Goal: Task Accomplishment & Management: Use online tool/utility

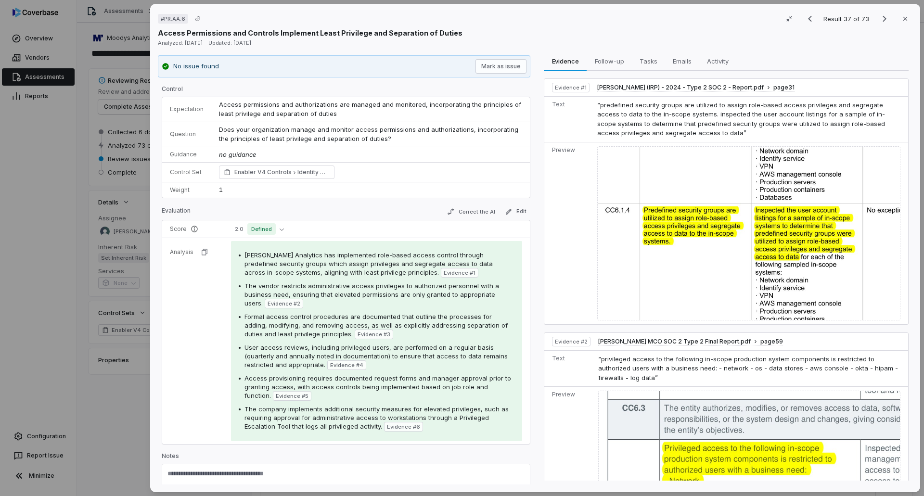
scroll to position [962, 0]
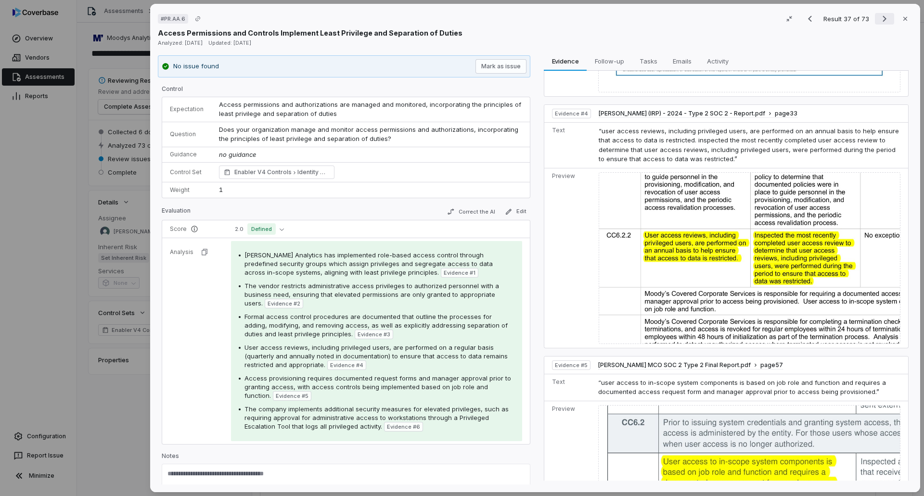
click at [878, 22] on icon "Next result" at bounding box center [884, 19] width 12 height 12
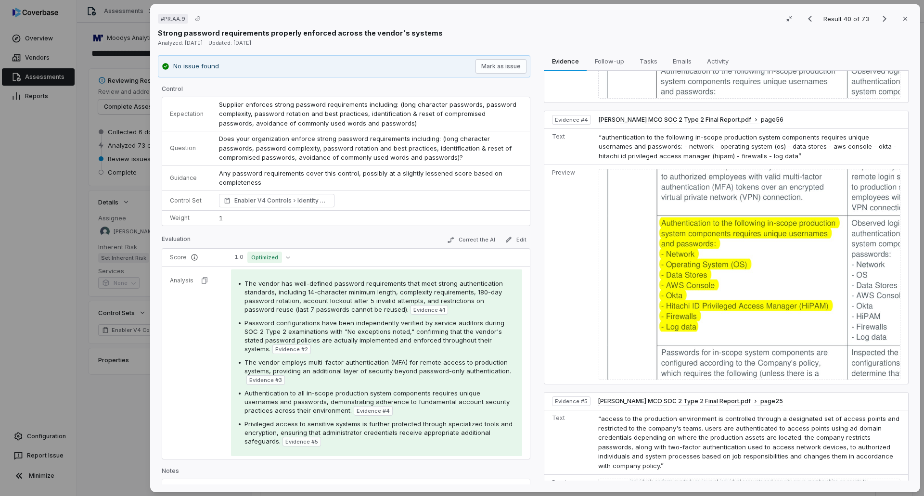
scroll to position [770, 0]
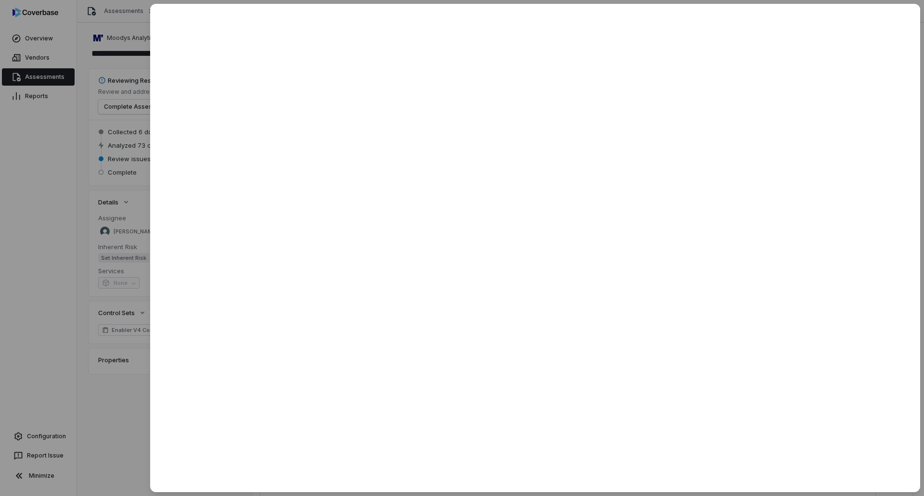
click at [71, 202] on div at bounding box center [462, 248] width 924 height 496
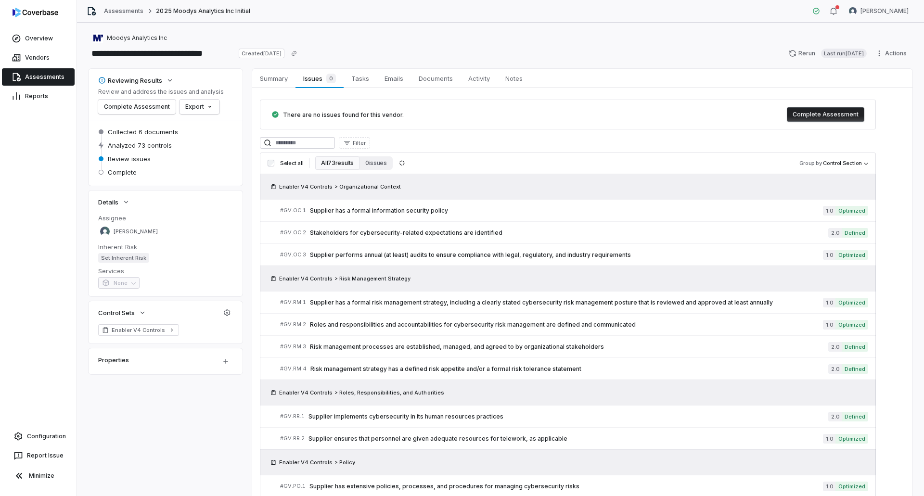
click at [48, 78] on link "Assessments" at bounding box center [38, 76] width 73 height 17
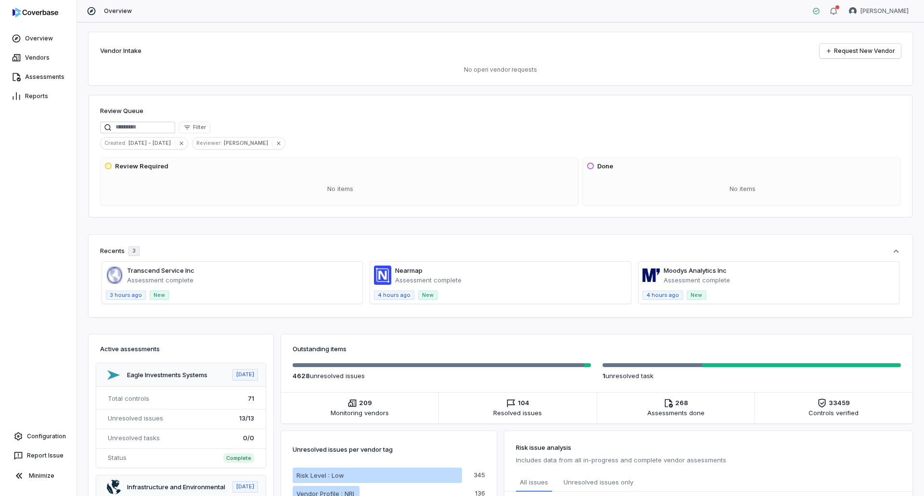
click at [185, 275] on span at bounding box center [232, 283] width 260 height 42
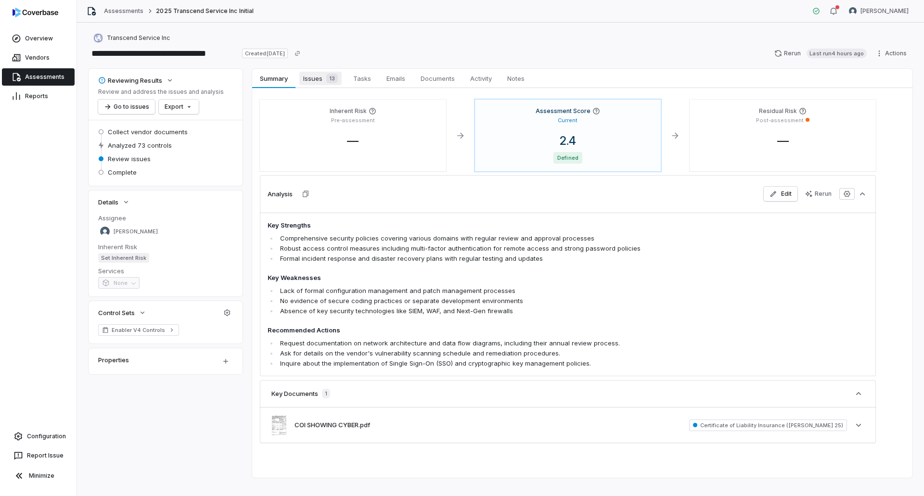
click at [325, 75] on div "13" at bounding box center [329, 79] width 15 height 10
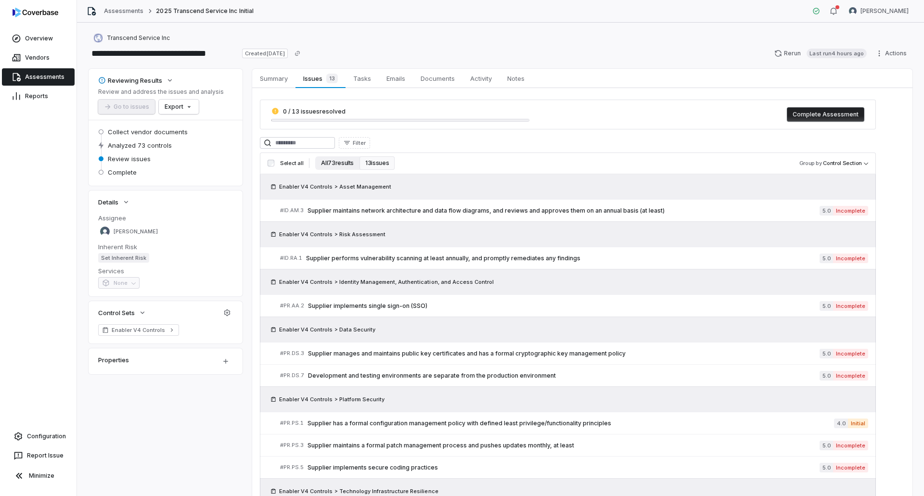
click at [323, 165] on button "All 73 results" at bounding box center [337, 162] width 44 height 13
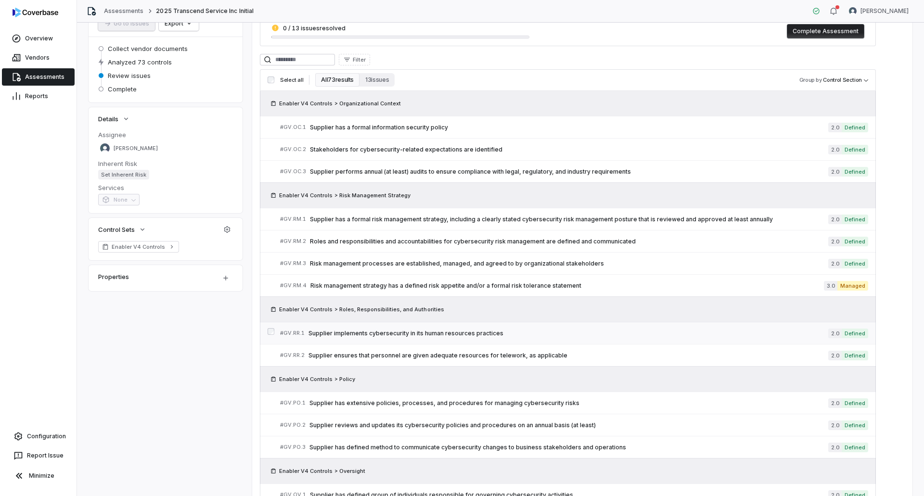
scroll to position [96, 0]
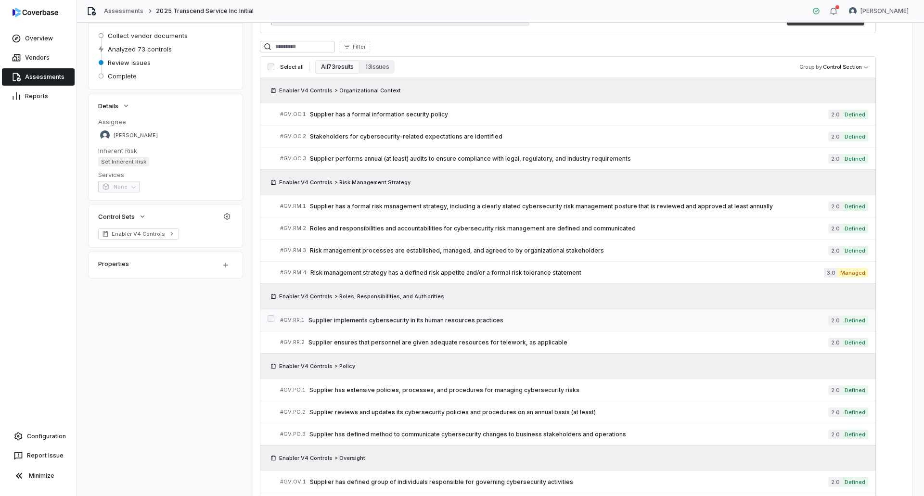
click at [538, 316] on div "# GV.RR.1 Supplier implements cybersecurity in its human resources practices" at bounding box center [554, 320] width 548 height 10
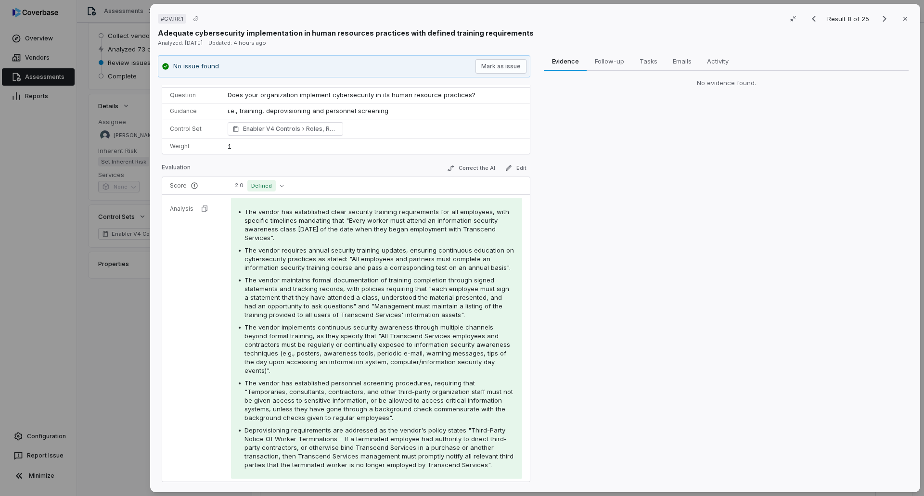
scroll to position [48, 0]
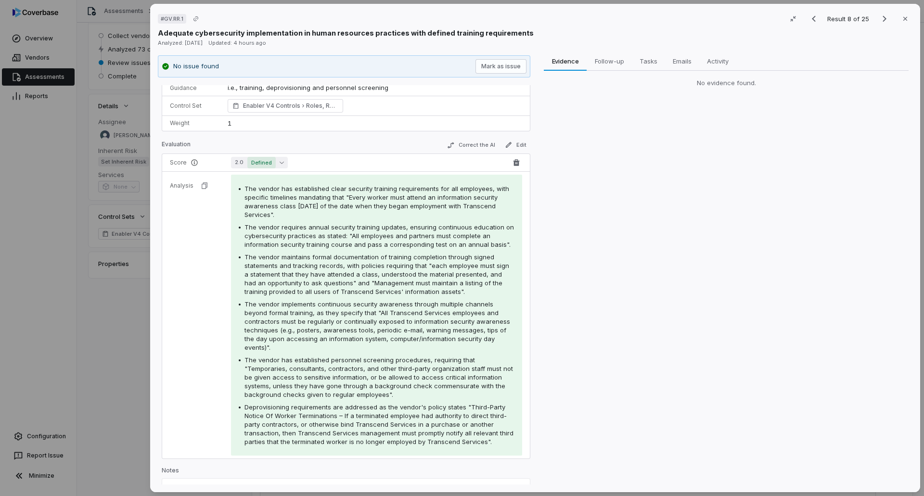
click at [284, 159] on button "2.0 Defined" at bounding box center [259, 163] width 57 height 12
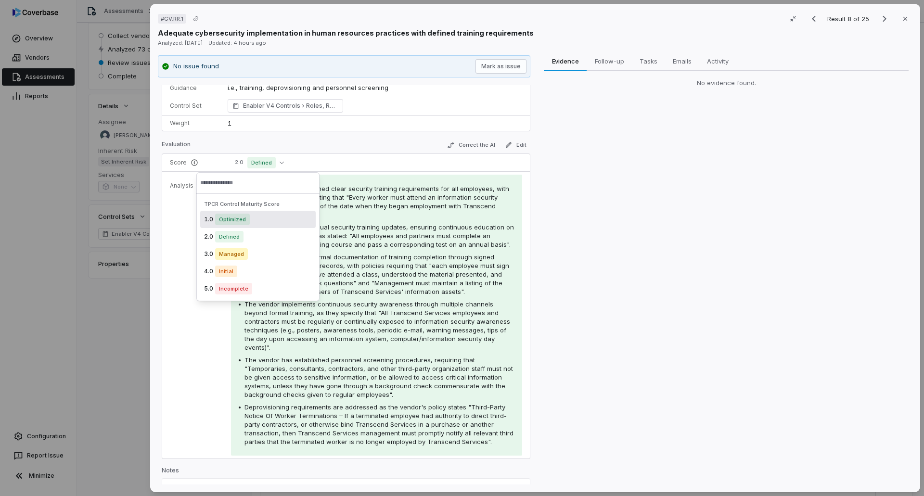
click at [361, 149] on div "Evaluation Correct the AI Edit" at bounding box center [346, 146] width 368 height 14
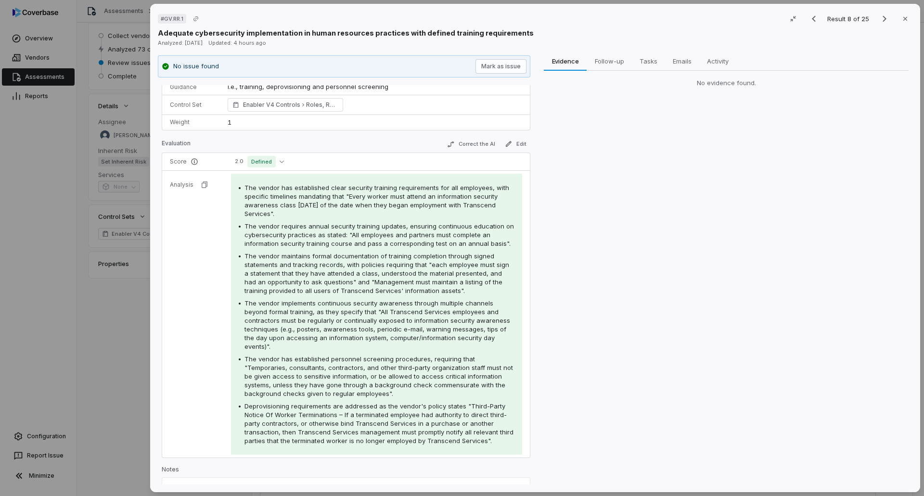
scroll to position [0, 0]
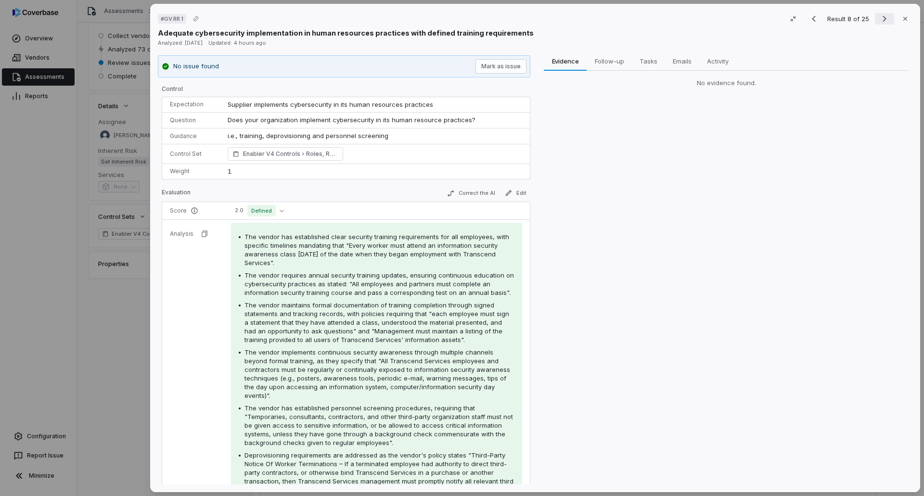
click at [884, 16] on icon "Next result" at bounding box center [884, 19] width 12 height 12
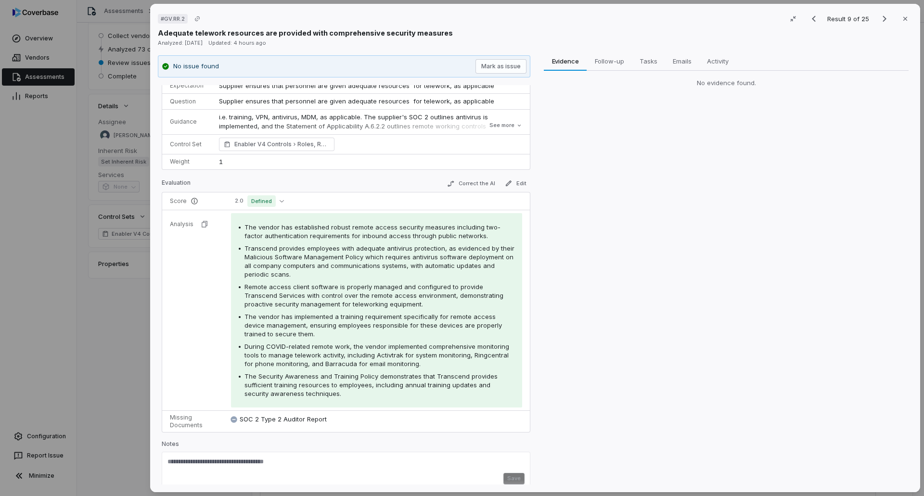
scroll to position [28, 0]
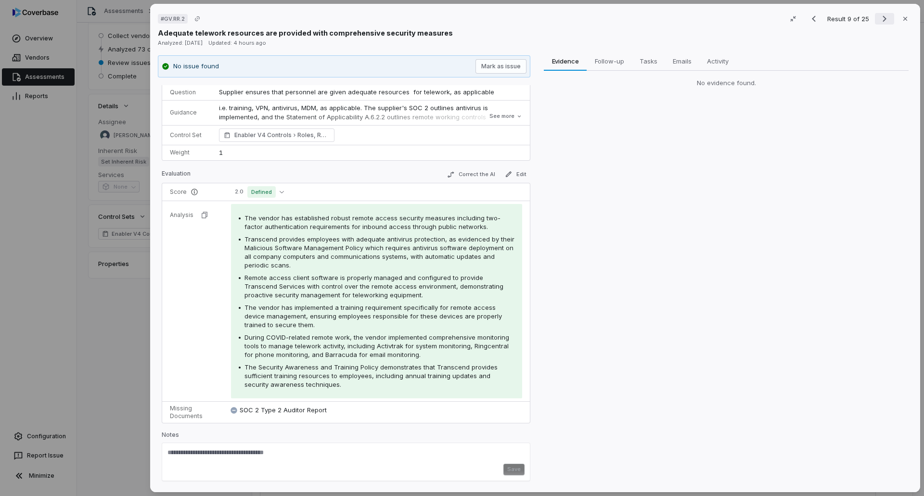
click at [878, 21] on icon "Next result" at bounding box center [884, 19] width 12 height 12
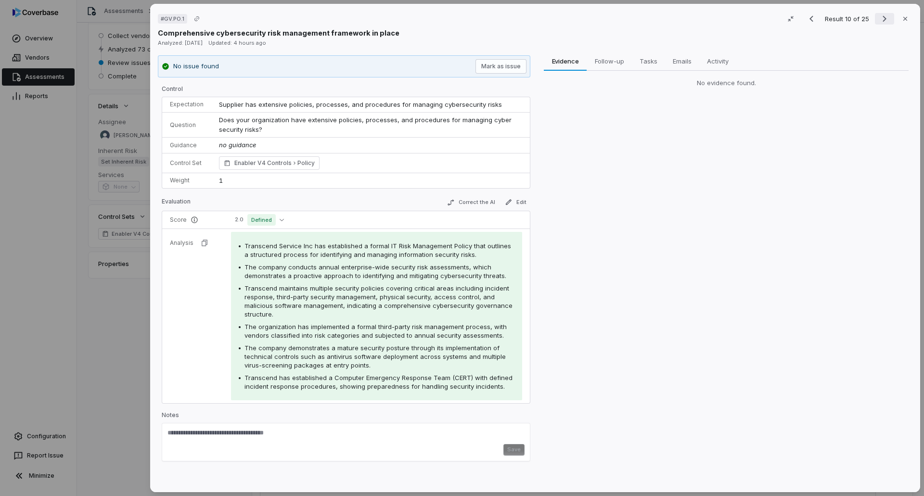
click at [878, 18] on icon "Next result" at bounding box center [884, 19] width 12 height 12
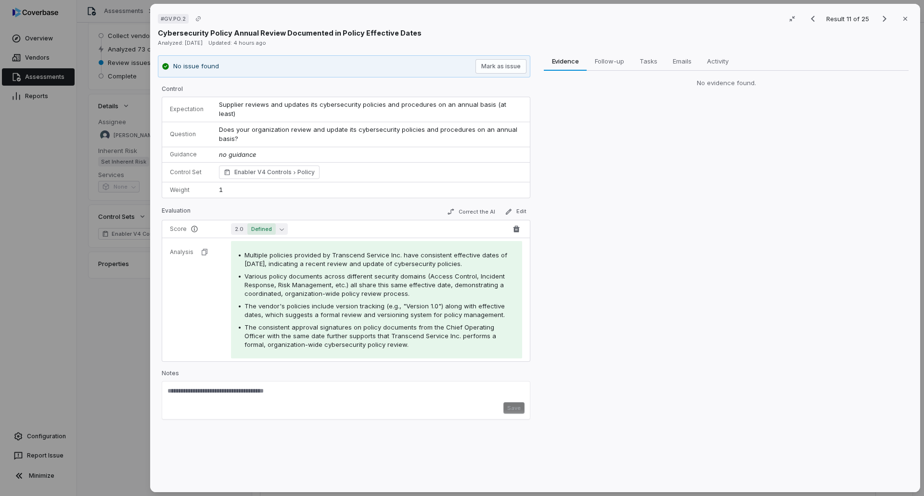
click at [272, 223] on span "Defined" at bounding box center [261, 229] width 28 height 12
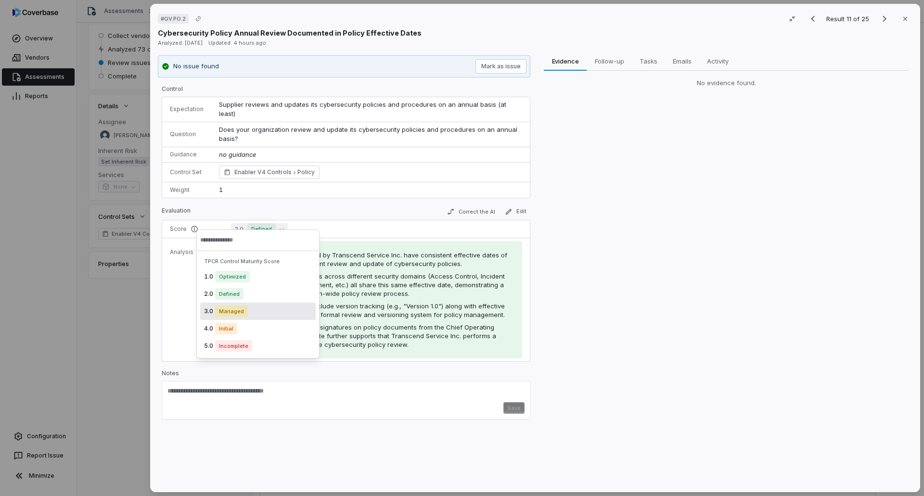
click at [258, 315] on div "3.0 Managed" at bounding box center [257, 311] width 115 height 17
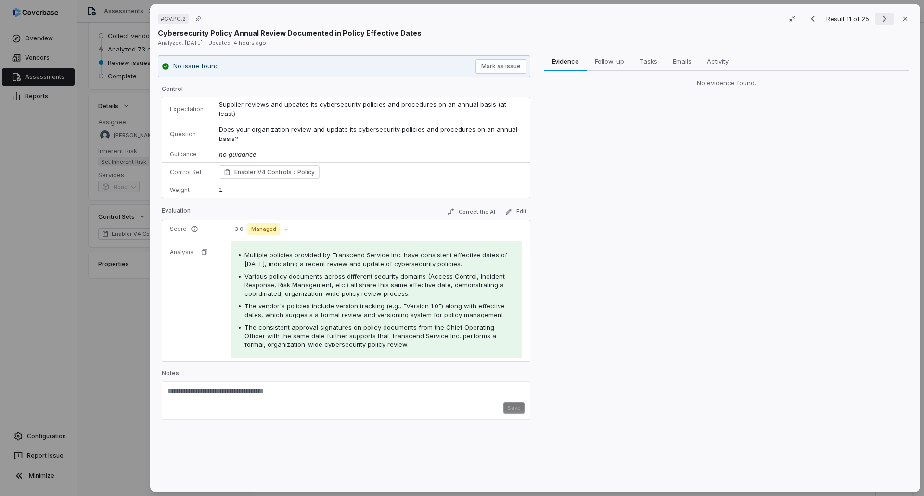
click at [878, 15] on icon "Next result" at bounding box center [884, 19] width 12 height 12
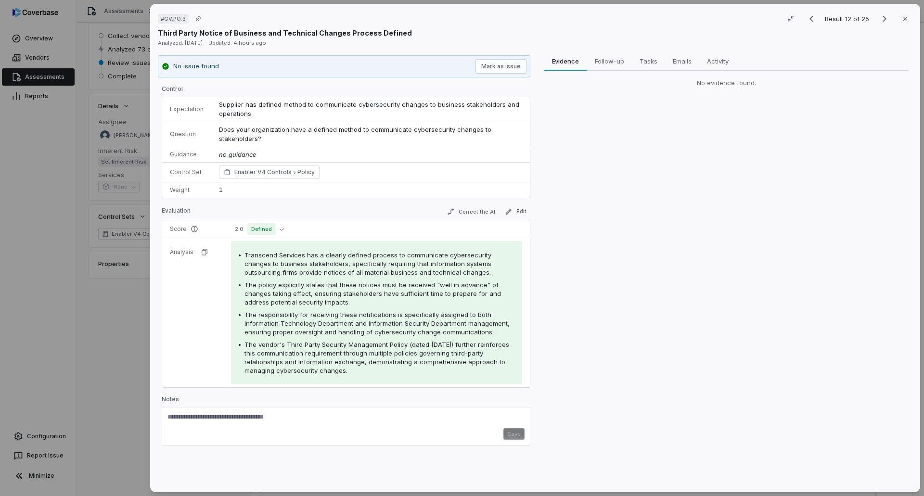
click at [81, 359] on div "# GV.PO.3 Result 12 of 25 Close Third Party Notice of Business and Technical Ch…" at bounding box center [462, 248] width 924 height 496
